Goal: Information Seeking & Learning: Learn about a topic

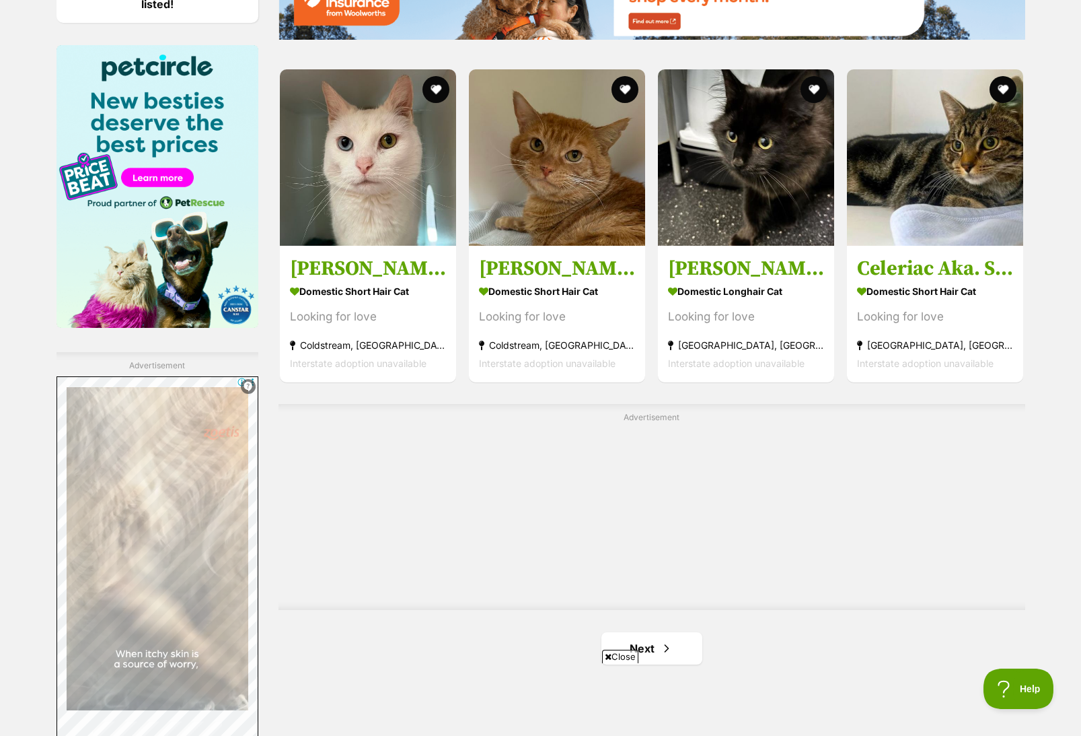
scroll to position [2221, 0]
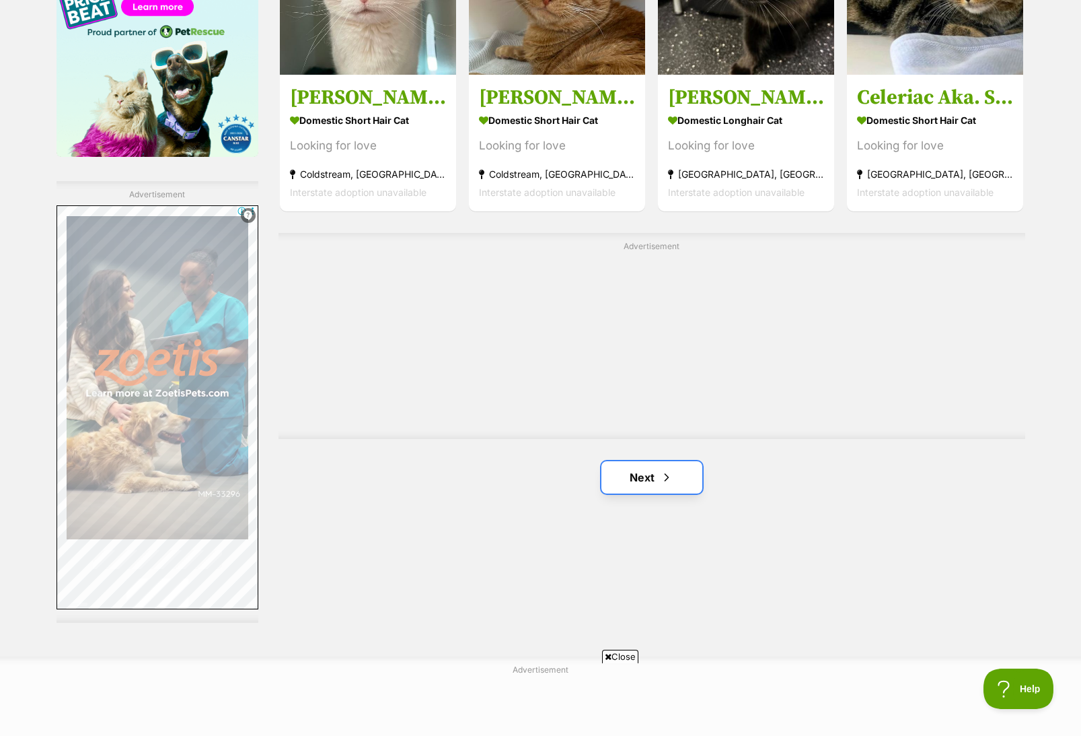
click at [660, 476] on span "Next page" at bounding box center [666, 477] width 13 height 16
